Goal: Task Accomplishment & Management: Complete application form

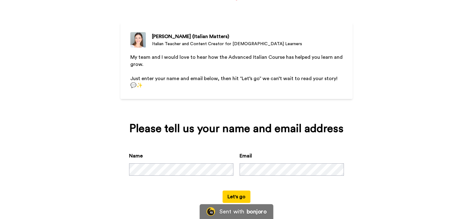
scroll to position [43, 0]
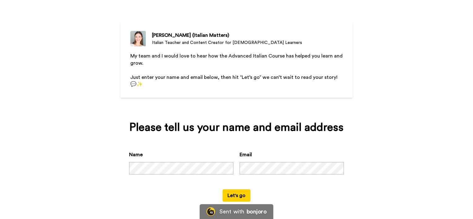
click at [239, 196] on button "Let's go" at bounding box center [237, 196] width 28 height 12
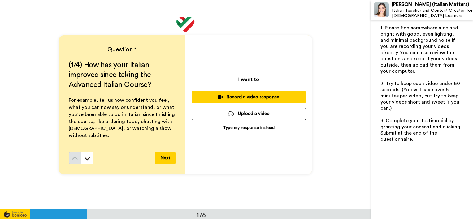
click at [250, 96] on div "Record a video response" at bounding box center [249, 97] width 104 height 7
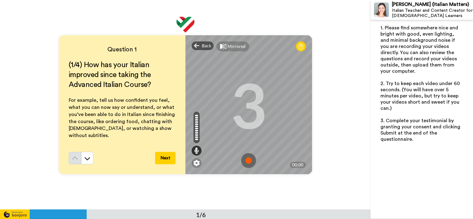
click at [247, 160] on img at bounding box center [248, 160] width 15 height 15
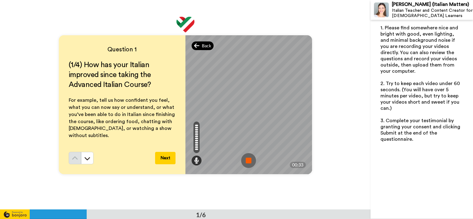
click at [207, 45] on span "Back" at bounding box center [206, 46] width 9 height 6
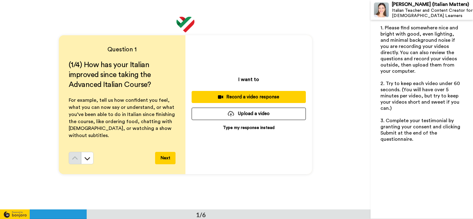
click at [241, 97] on div "Record a video response" at bounding box center [249, 97] width 104 height 7
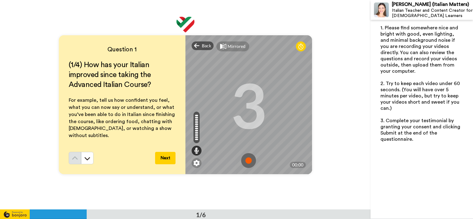
click at [246, 160] on img at bounding box center [248, 160] width 15 height 15
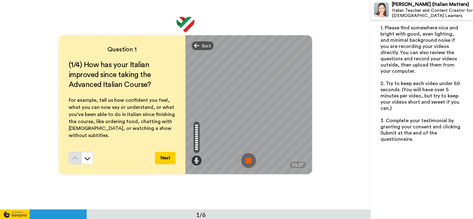
click at [245, 161] on img at bounding box center [248, 160] width 15 height 15
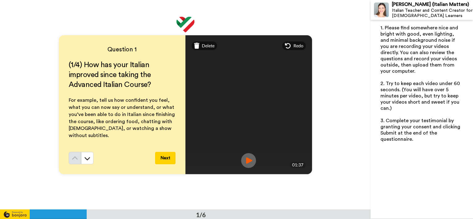
click at [246, 159] on img at bounding box center [248, 160] width 15 height 15
click at [206, 46] on span "Delete" at bounding box center [208, 46] width 13 height 6
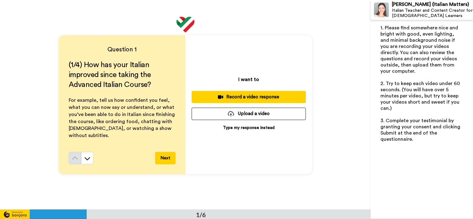
click at [248, 96] on div "Record a video response" at bounding box center [249, 97] width 104 height 7
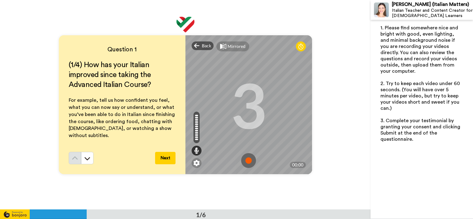
click at [247, 160] on img at bounding box center [248, 160] width 15 height 15
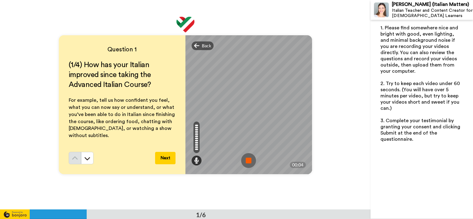
click at [246, 159] on img at bounding box center [248, 160] width 15 height 15
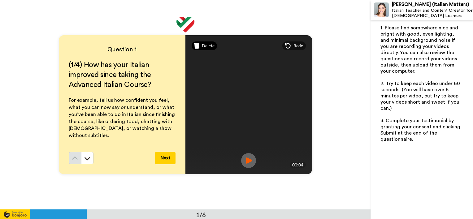
click at [206, 46] on span "Delete" at bounding box center [208, 46] width 13 height 6
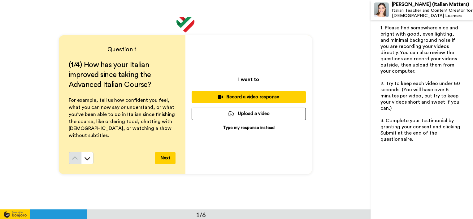
click at [251, 96] on div "Record a video response" at bounding box center [249, 97] width 104 height 7
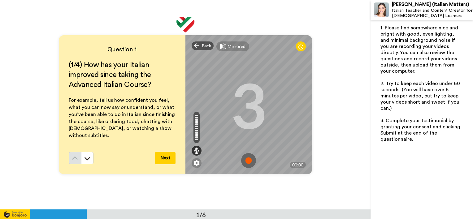
click at [247, 161] on img at bounding box center [248, 160] width 15 height 15
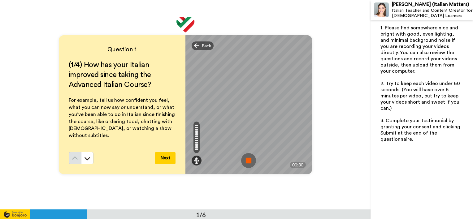
click at [248, 162] on img at bounding box center [248, 160] width 15 height 15
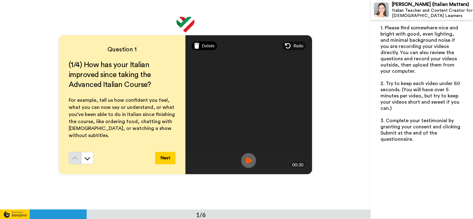
click at [204, 47] on span "Delete" at bounding box center [208, 46] width 13 height 6
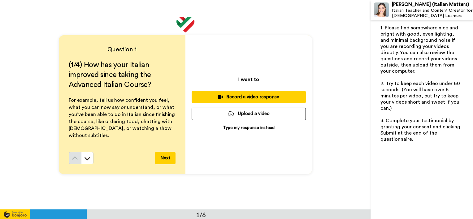
click at [239, 94] on div "Record a video response" at bounding box center [249, 97] width 104 height 7
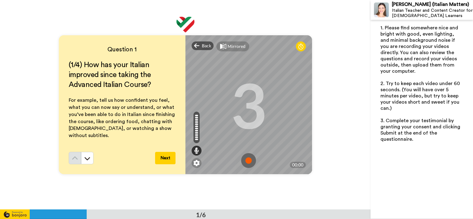
click at [246, 159] on img at bounding box center [248, 160] width 15 height 15
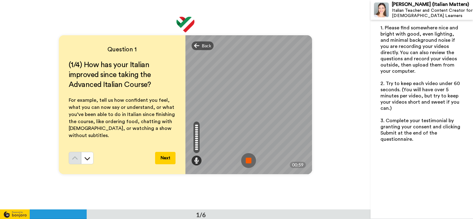
click at [246, 159] on img at bounding box center [248, 160] width 15 height 15
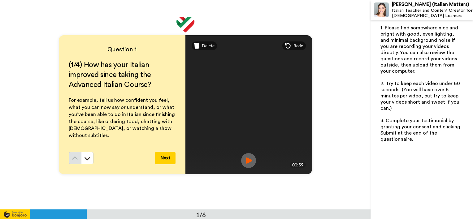
click at [247, 159] on img at bounding box center [248, 160] width 15 height 15
click at [165, 158] on button "Next" at bounding box center [165, 158] width 20 height 12
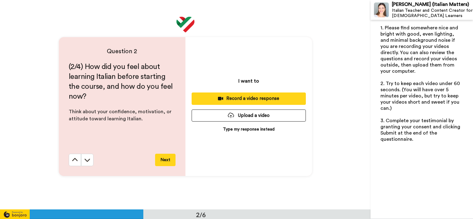
scroll to position [210, 0]
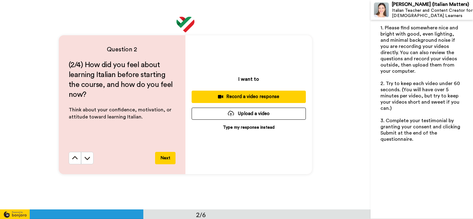
click at [248, 96] on div "Record a video response" at bounding box center [249, 97] width 104 height 7
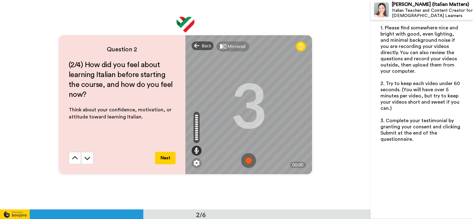
click at [247, 161] on img at bounding box center [248, 160] width 15 height 15
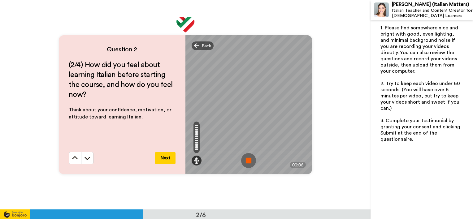
click at [246, 162] on img at bounding box center [248, 160] width 15 height 15
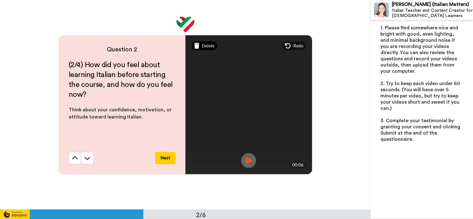
click at [207, 47] on span "Delete" at bounding box center [208, 46] width 13 height 6
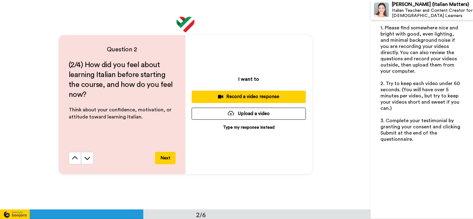
click at [233, 95] on div "Record a video response" at bounding box center [249, 97] width 104 height 7
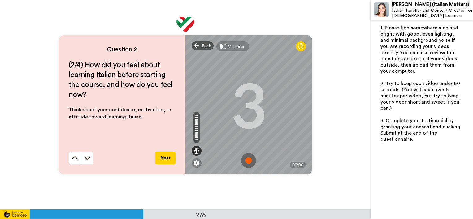
click at [247, 159] on img at bounding box center [248, 160] width 15 height 15
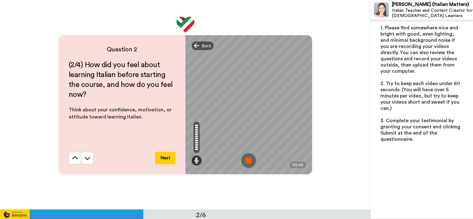
click at [246, 160] on img at bounding box center [248, 160] width 15 height 15
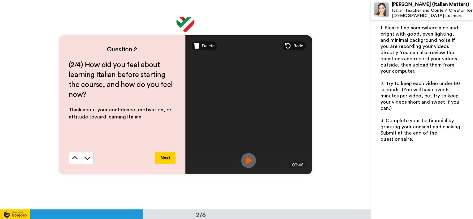
click at [246, 160] on img at bounding box center [248, 160] width 15 height 15
click at [166, 159] on button "Next" at bounding box center [165, 158] width 20 height 12
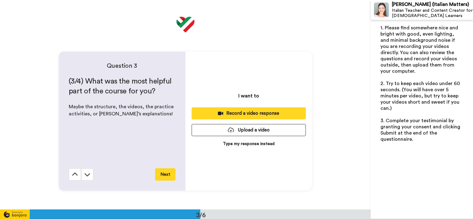
scroll to position [420, 0]
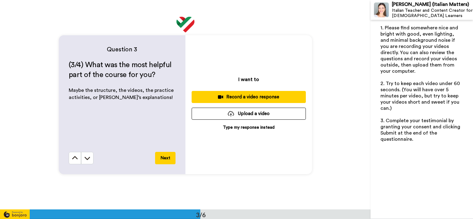
click at [247, 97] on div "Record a video response" at bounding box center [249, 97] width 104 height 7
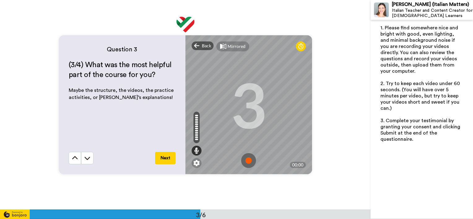
click at [247, 159] on img at bounding box center [248, 160] width 15 height 15
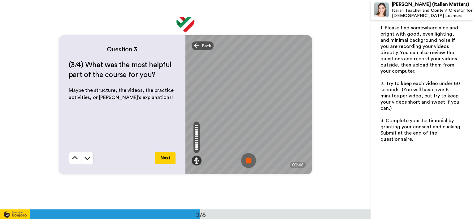
click at [246, 160] on img at bounding box center [248, 160] width 15 height 15
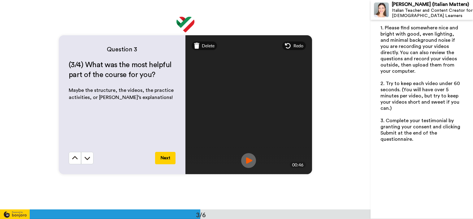
click at [164, 158] on button "Next" at bounding box center [165, 158] width 20 height 12
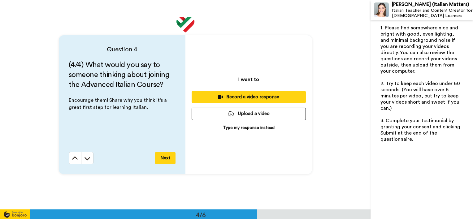
scroll to position [629, 0]
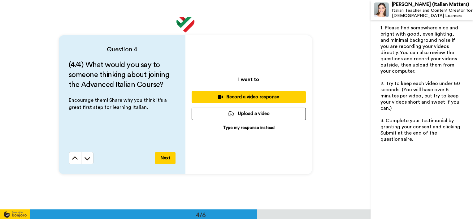
click at [250, 95] on div "Record a video response" at bounding box center [249, 97] width 104 height 7
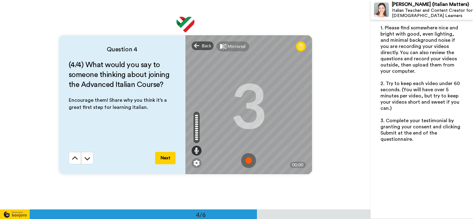
click at [246, 161] on img at bounding box center [248, 160] width 15 height 15
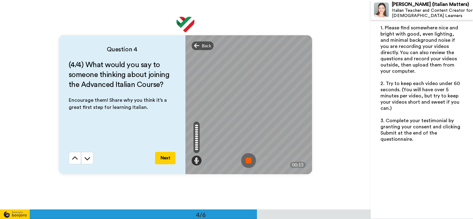
click at [246, 161] on img at bounding box center [248, 160] width 15 height 15
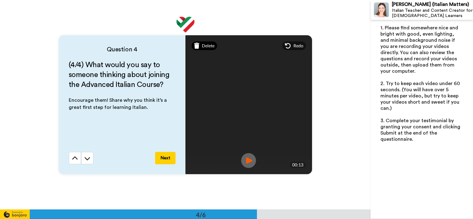
click at [207, 46] on span "Delete" at bounding box center [208, 46] width 13 height 6
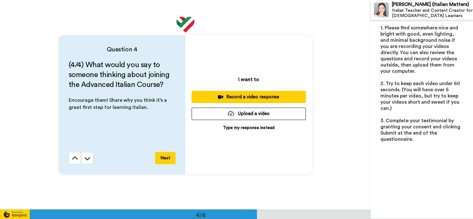
click at [249, 97] on div "Record a video response" at bounding box center [249, 97] width 104 height 7
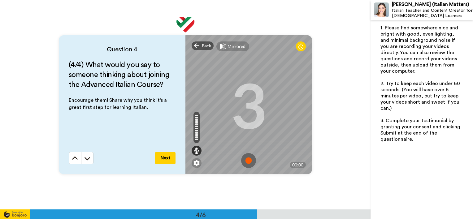
click at [246, 159] on img at bounding box center [248, 160] width 15 height 15
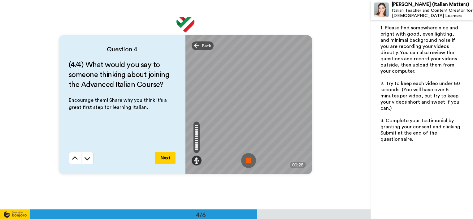
click at [247, 160] on img at bounding box center [248, 160] width 15 height 15
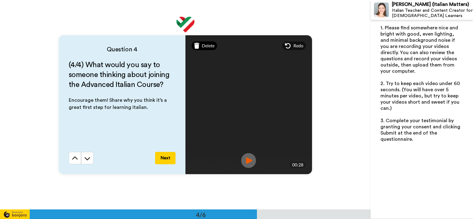
click at [207, 45] on span "Delete" at bounding box center [208, 46] width 13 height 6
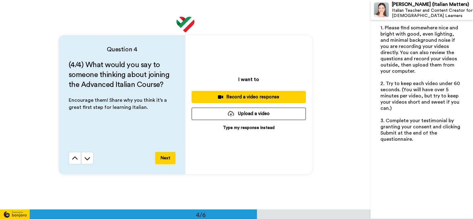
click at [246, 96] on div "Record a video response" at bounding box center [249, 97] width 104 height 7
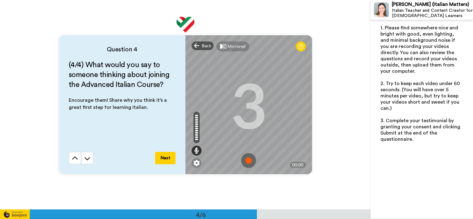
click at [247, 160] on img at bounding box center [248, 160] width 15 height 15
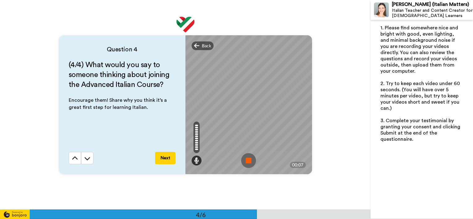
click at [246, 162] on img at bounding box center [248, 160] width 15 height 15
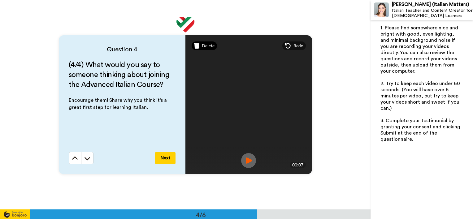
click at [209, 46] on span "Delete" at bounding box center [208, 46] width 13 height 6
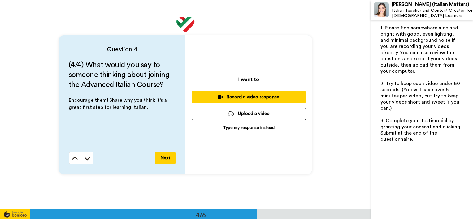
click at [239, 96] on div "Record a video response" at bounding box center [249, 97] width 104 height 7
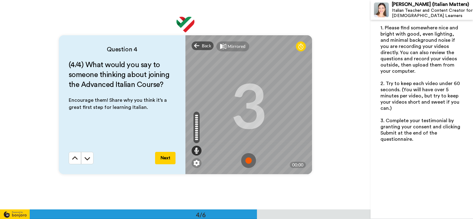
click at [246, 160] on img at bounding box center [248, 160] width 15 height 15
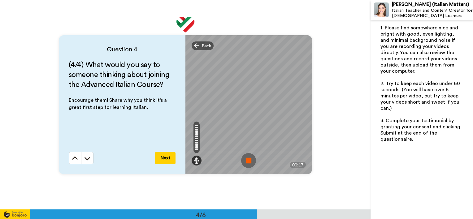
click at [248, 160] on img at bounding box center [248, 160] width 15 height 15
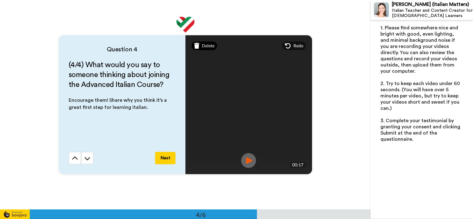
click at [210, 47] on span "Delete" at bounding box center [208, 46] width 13 height 6
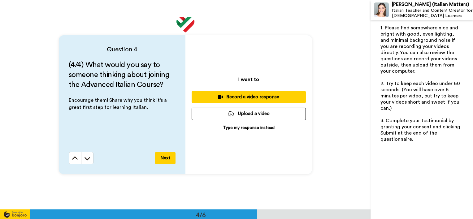
click at [241, 96] on div "Record a video response" at bounding box center [249, 97] width 104 height 7
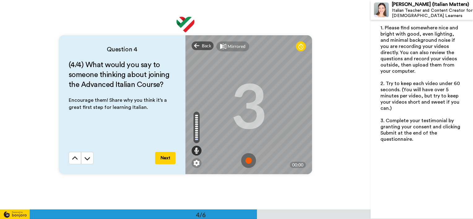
click at [245, 160] on img at bounding box center [248, 160] width 15 height 15
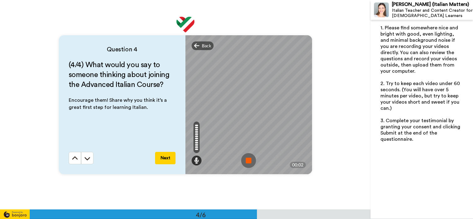
click at [246, 162] on img at bounding box center [248, 160] width 15 height 15
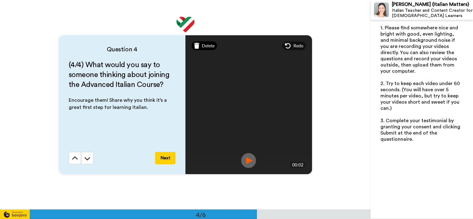
click at [208, 45] on span "Delete" at bounding box center [208, 46] width 13 height 6
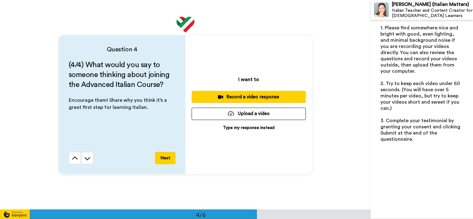
click at [245, 95] on div "Record a video response" at bounding box center [249, 97] width 104 height 7
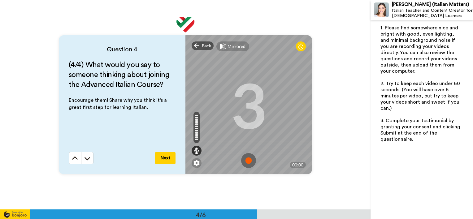
click at [246, 161] on img at bounding box center [248, 160] width 15 height 15
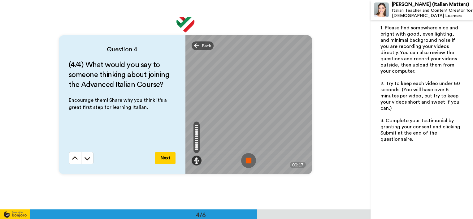
click at [246, 161] on img at bounding box center [248, 160] width 15 height 15
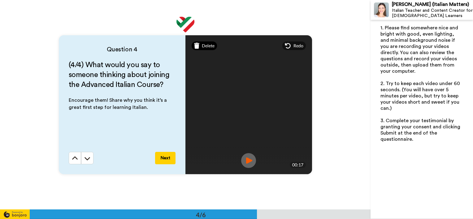
click at [208, 45] on span "Delete" at bounding box center [208, 46] width 13 height 6
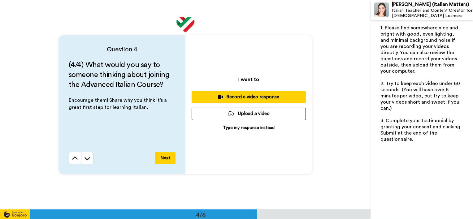
click at [242, 96] on div "Record a video response" at bounding box center [249, 97] width 104 height 7
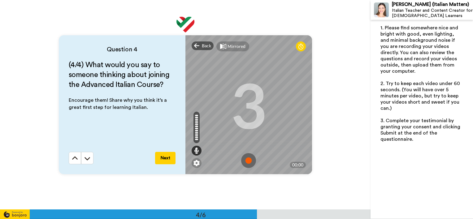
click at [248, 160] on img at bounding box center [248, 160] width 15 height 15
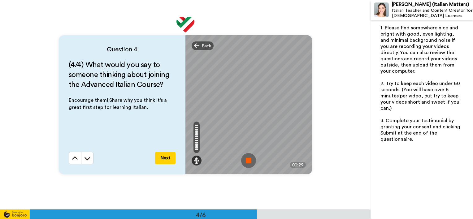
click at [246, 161] on img at bounding box center [248, 160] width 15 height 15
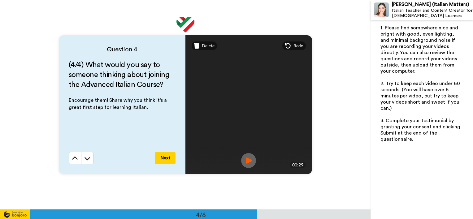
click at [247, 161] on img at bounding box center [248, 160] width 15 height 15
click at [206, 45] on span "Delete" at bounding box center [208, 46] width 13 height 6
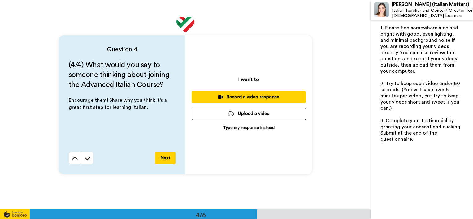
click at [235, 95] on div "Record a video response" at bounding box center [249, 97] width 104 height 7
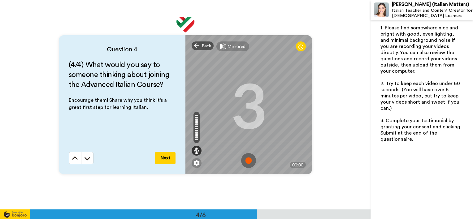
click at [246, 161] on img at bounding box center [248, 160] width 15 height 15
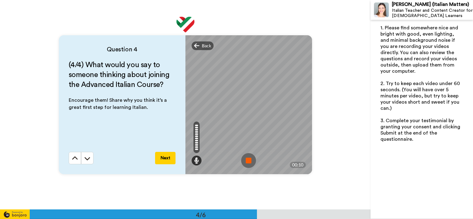
click at [248, 161] on img at bounding box center [248, 160] width 15 height 15
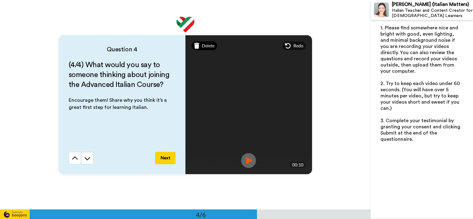
click at [207, 46] on span "Delete" at bounding box center [208, 46] width 13 height 6
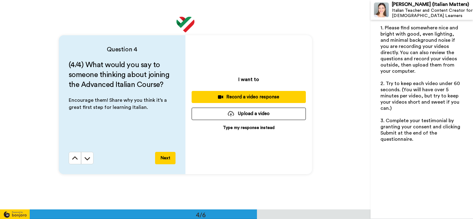
click at [238, 95] on div "Record a video response" at bounding box center [249, 97] width 104 height 7
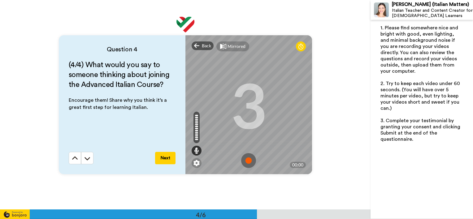
click at [247, 161] on img at bounding box center [248, 160] width 15 height 15
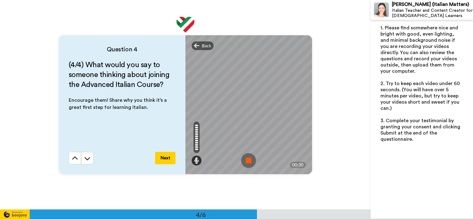
click at [247, 161] on img at bounding box center [248, 160] width 15 height 15
click at [247, 161] on video at bounding box center [248, 104] width 279 height 139
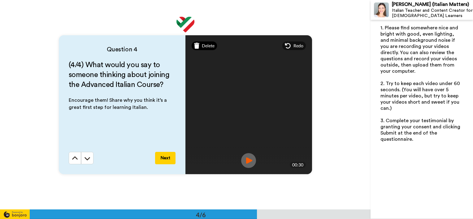
click at [208, 44] on span "Delete" at bounding box center [208, 46] width 13 height 6
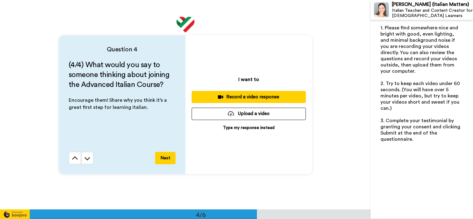
click at [239, 97] on div "Record a video response" at bounding box center [249, 97] width 104 height 7
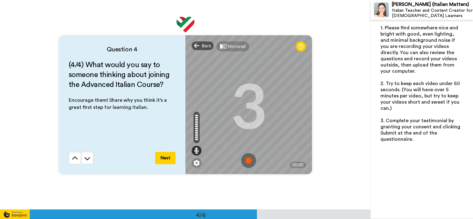
click at [247, 161] on img at bounding box center [248, 160] width 15 height 15
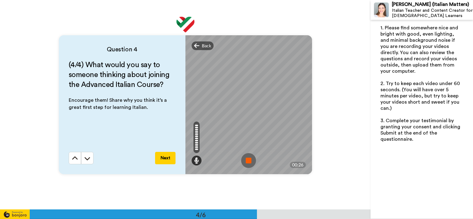
click at [247, 161] on img at bounding box center [248, 160] width 15 height 15
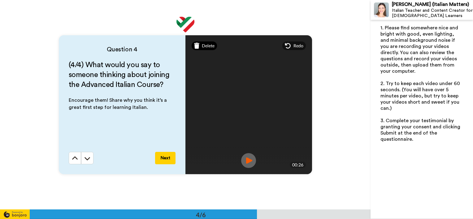
click at [204, 46] on span "Delete" at bounding box center [208, 46] width 13 height 6
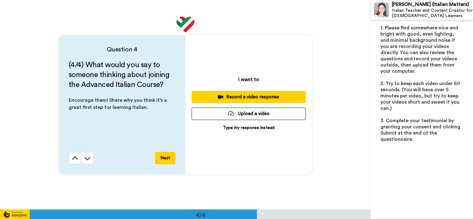
click at [242, 97] on div "Record a video response" at bounding box center [249, 97] width 104 height 7
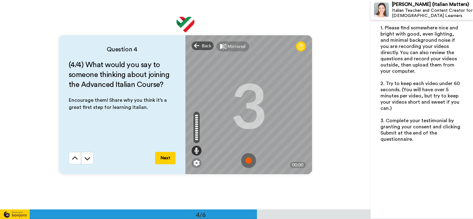
click at [247, 159] on img at bounding box center [248, 160] width 15 height 15
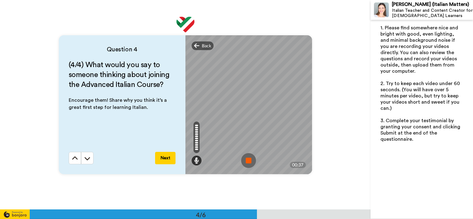
click at [246, 160] on img at bounding box center [248, 160] width 15 height 15
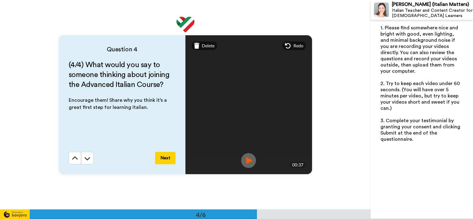
click at [246, 159] on img at bounding box center [248, 160] width 15 height 15
click at [207, 46] on span "Delete" at bounding box center [208, 46] width 13 height 6
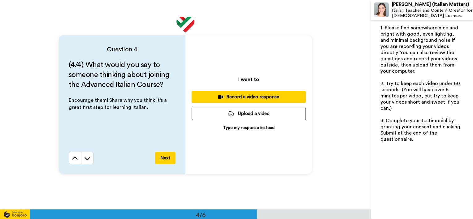
click at [241, 96] on div "Record a video response" at bounding box center [249, 97] width 104 height 7
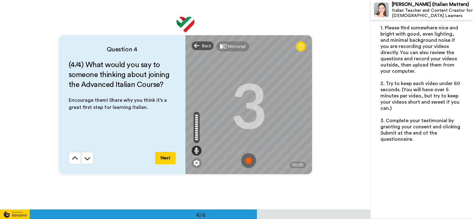
click at [246, 158] on img at bounding box center [248, 160] width 15 height 15
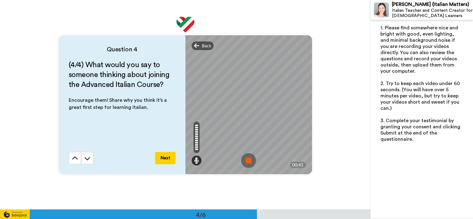
click at [245, 160] on img at bounding box center [248, 160] width 15 height 15
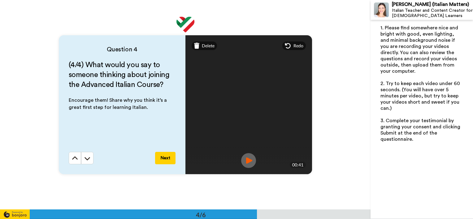
click at [246, 160] on img at bounding box center [248, 160] width 15 height 15
click at [209, 47] on span "Delete" at bounding box center [208, 46] width 13 height 6
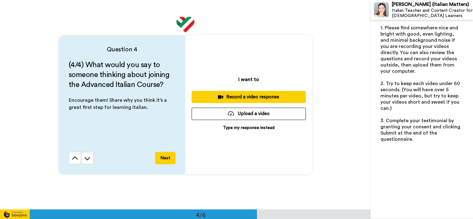
click at [245, 97] on div "Record a video response" at bounding box center [249, 97] width 104 height 7
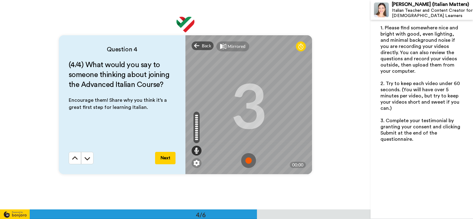
click at [246, 159] on img at bounding box center [248, 160] width 15 height 15
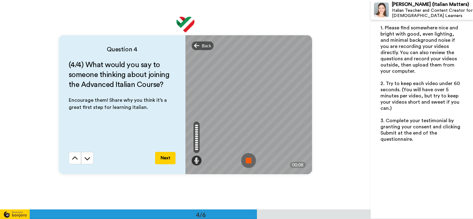
click at [245, 160] on img at bounding box center [248, 160] width 15 height 15
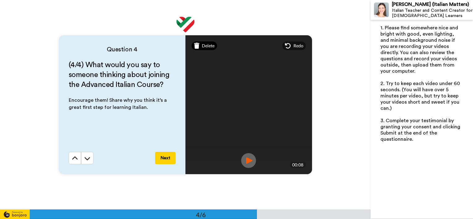
click at [207, 45] on span "Delete" at bounding box center [208, 46] width 13 height 6
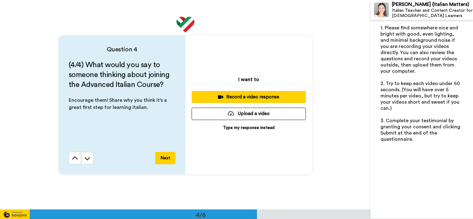
click at [243, 97] on div "Record a video response" at bounding box center [249, 97] width 104 height 7
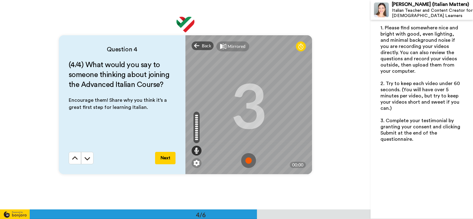
click at [247, 160] on img at bounding box center [248, 160] width 15 height 15
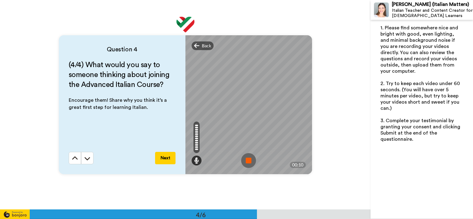
click at [247, 160] on img at bounding box center [248, 160] width 15 height 15
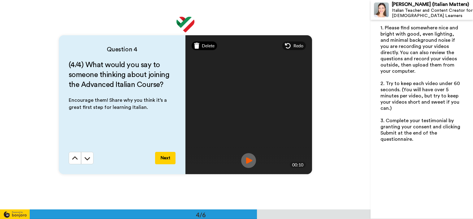
click at [207, 46] on span "Delete" at bounding box center [208, 46] width 13 height 6
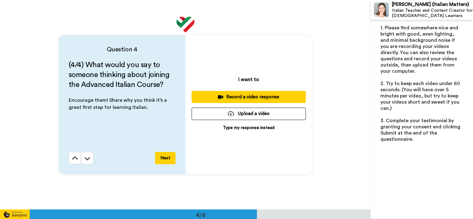
click at [238, 95] on div "Record a video response" at bounding box center [249, 97] width 104 height 7
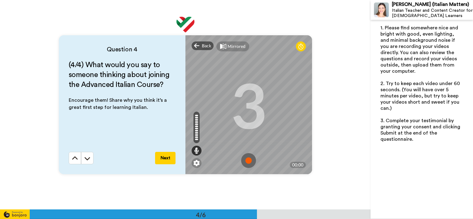
click at [246, 160] on img at bounding box center [248, 160] width 15 height 15
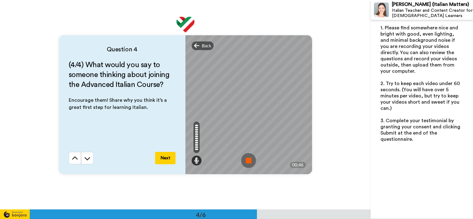
click at [246, 160] on img at bounding box center [248, 160] width 15 height 15
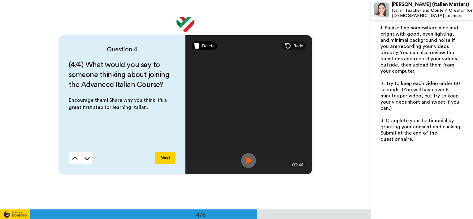
click at [203, 46] on span "Delete" at bounding box center [208, 46] width 13 height 6
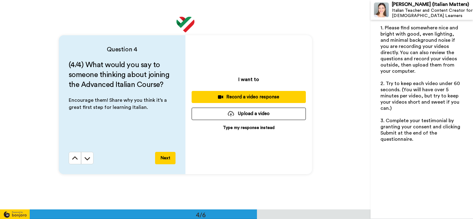
click at [243, 96] on div "Record a video response" at bounding box center [249, 97] width 104 height 7
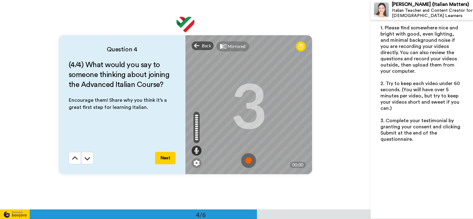
click at [247, 160] on img at bounding box center [248, 160] width 15 height 15
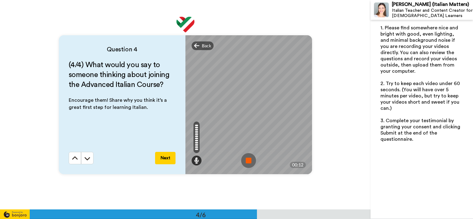
click at [246, 160] on img at bounding box center [248, 160] width 15 height 15
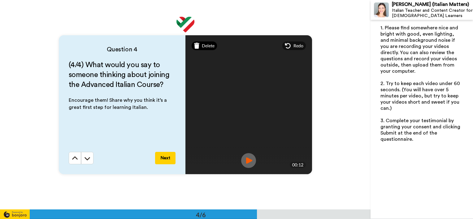
click at [206, 47] on span "Delete" at bounding box center [208, 46] width 13 height 6
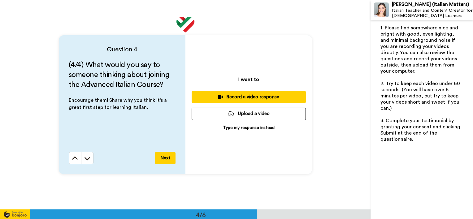
click at [242, 98] on div "Record a video response" at bounding box center [249, 97] width 104 height 7
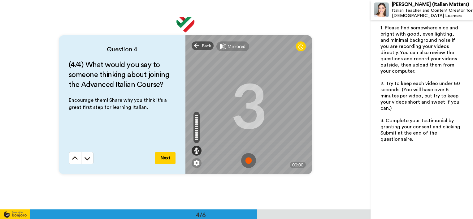
click at [247, 160] on img at bounding box center [248, 160] width 15 height 15
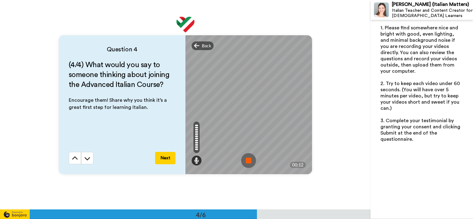
click at [246, 161] on img at bounding box center [248, 160] width 15 height 15
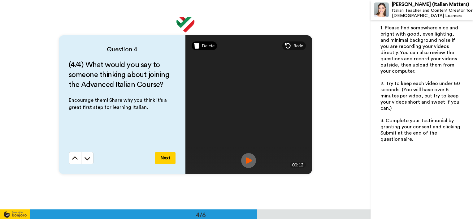
click at [207, 45] on span "Delete" at bounding box center [208, 46] width 13 height 6
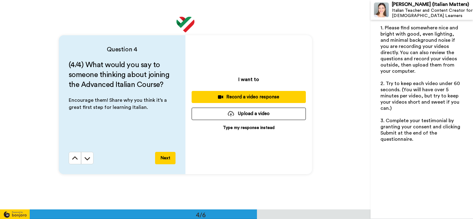
click at [241, 96] on div "Record a video response" at bounding box center [249, 97] width 104 height 7
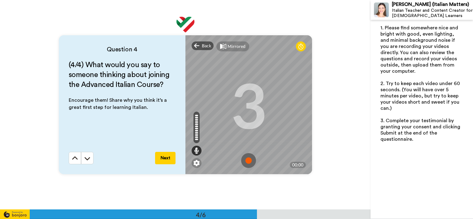
click at [245, 161] on img at bounding box center [248, 160] width 15 height 15
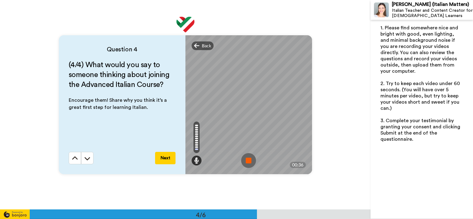
click at [246, 160] on img at bounding box center [248, 160] width 15 height 15
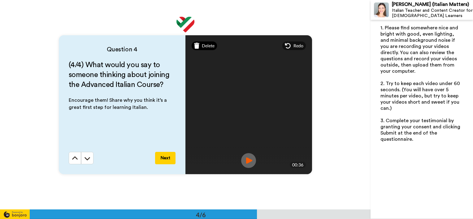
click at [206, 46] on span "Delete" at bounding box center [208, 46] width 13 height 6
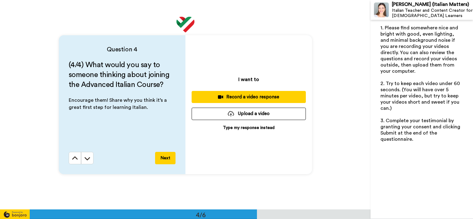
click at [242, 97] on div "Record a video response" at bounding box center [249, 97] width 104 height 7
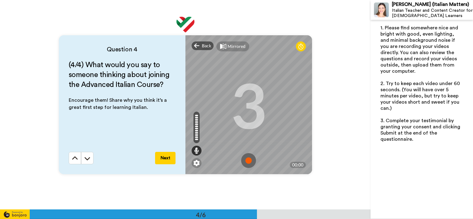
click at [247, 160] on img at bounding box center [248, 160] width 15 height 15
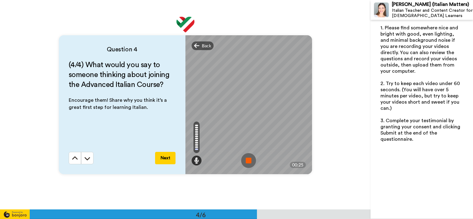
click at [245, 162] on img at bounding box center [248, 160] width 15 height 15
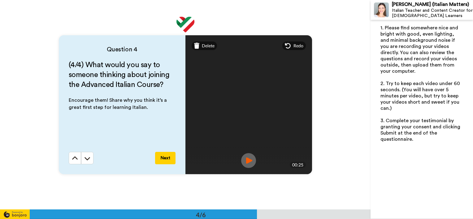
click at [207, 47] on span "Delete" at bounding box center [208, 46] width 13 height 6
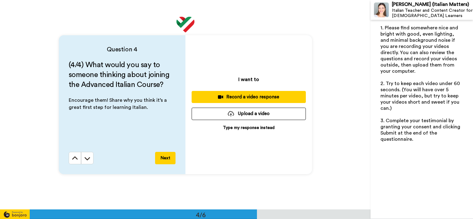
click at [244, 96] on div "Record a video response" at bounding box center [249, 97] width 104 height 7
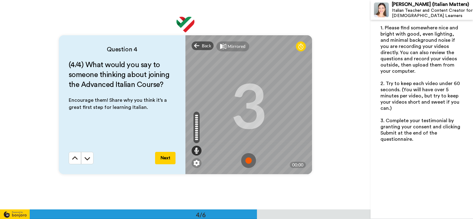
click at [246, 159] on img at bounding box center [248, 160] width 15 height 15
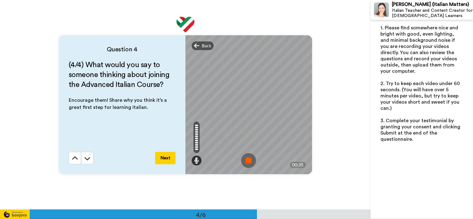
click at [246, 160] on img at bounding box center [248, 160] width 15 height 15
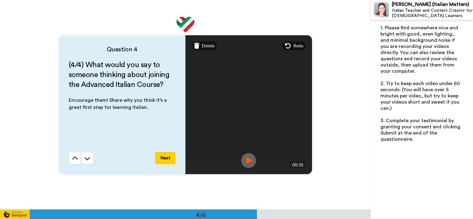
click at [248, 160] on img at bounding box center [248, 160] width 15 height 15
click at [164, 159] on button "Next" at bounding box center [165, 158] width 20 height 12
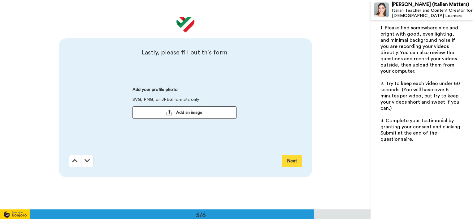
scroll to position [839, 0]
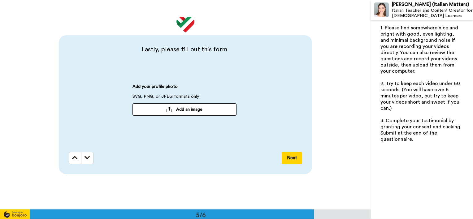
click at [191, 109] on span "Add an image" at bounding box center [189, 110] width 26 height 6
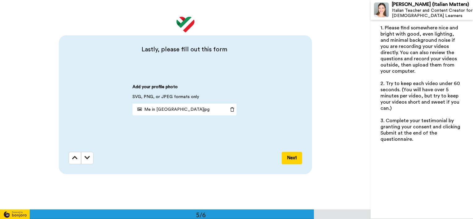
click at [161, 109] on span "Me in [GEOGRAPHIC_DATA]jpg" at bounding box center [172, 109] width 75 height 4
click at [160, 110] on span "Me in [GEOGRAPHIC_DATA]jpg" at bounding box center [172, 109] width 75 height 4
click at [289, 157] on button "Next" at bounding box center [292, 158] width 20 height 12
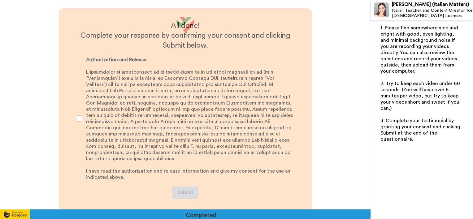
scroll to position [1043, 0]
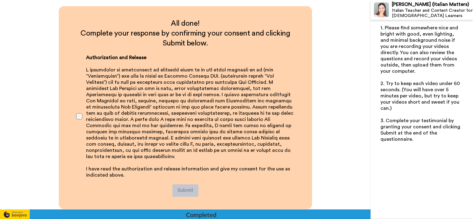
click at [79, 113] on span at bounding box center [79, 116] width 6 height 6
click at [185, 185] on button "Submit" at bounding box center [185, 191] width 26 height 12
